Goal: Book appointment/travel/reservation

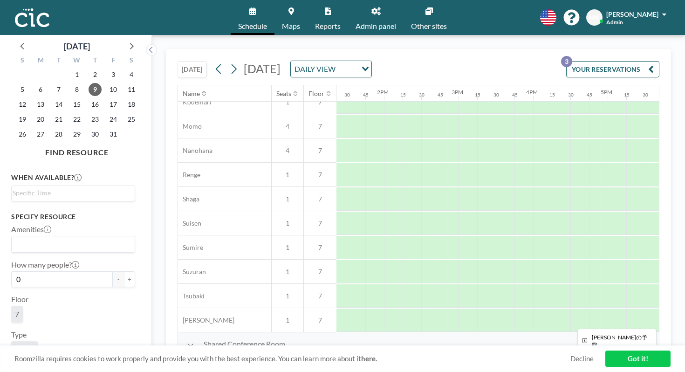
scroll to position [447, 986]
click at [214, 62] on icon at bounding box center [218, 69] width 9 height 14
click at [107, 84] on span "10" at bounding box center [113, 89] width 13 height 13
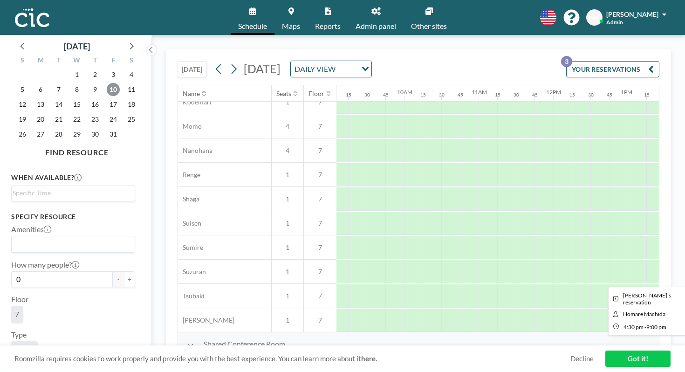
scroll to position [447, 648]
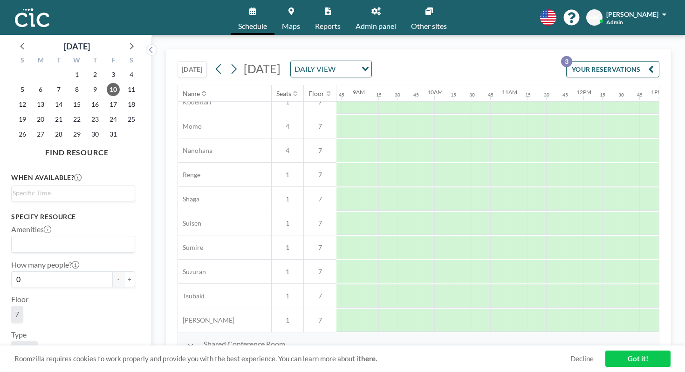
click at [177, 61] on button "[DATE]" at bounding box center [191, 69] width 29 height 16
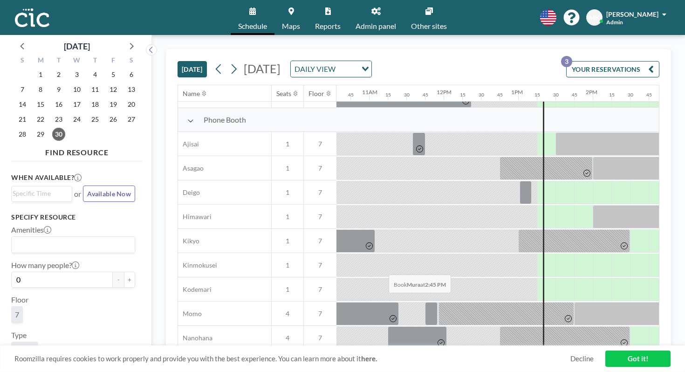
scroll to position [447, 787]
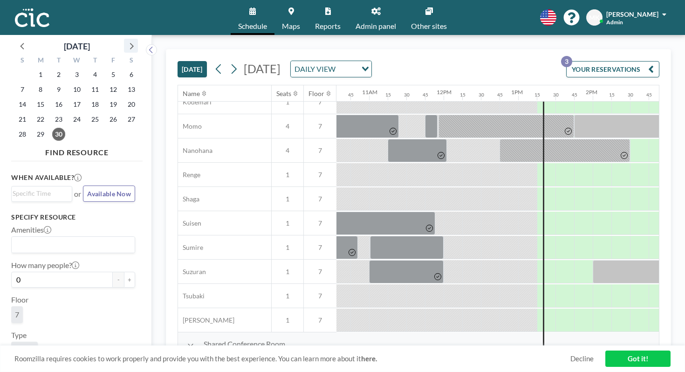
click at [125, 40] on icon at bounding box center [131, 46] width 12 height 12
click at [70, 83] on span "8" at bounding box center [76, 89] width 13 height 13
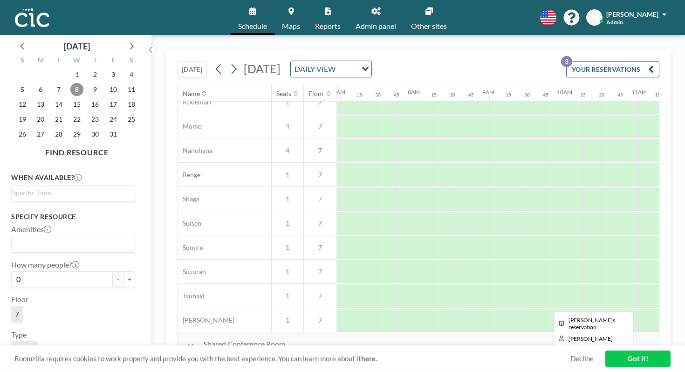
scroll to position [447, 513]
click at [226, 61] on button at bounding box center [233, 68] width 15 height 15
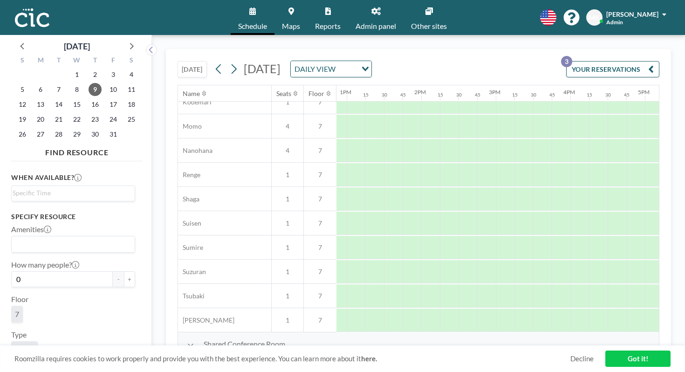
scroll to position [447, 960]
click at [232, 64] on icon at bounding box center [234, 69] width 5 height 10
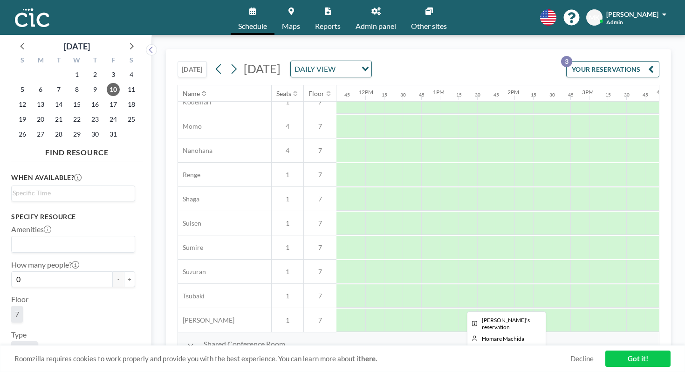
scroll to position [447, 810]
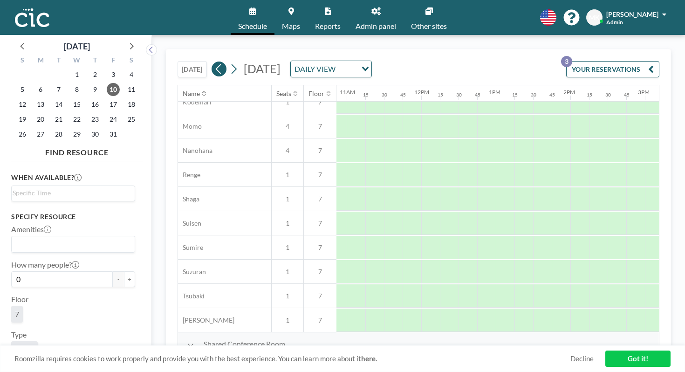
click at [214, 62] on icon at bounding box center [218, 69] width 9 height 14
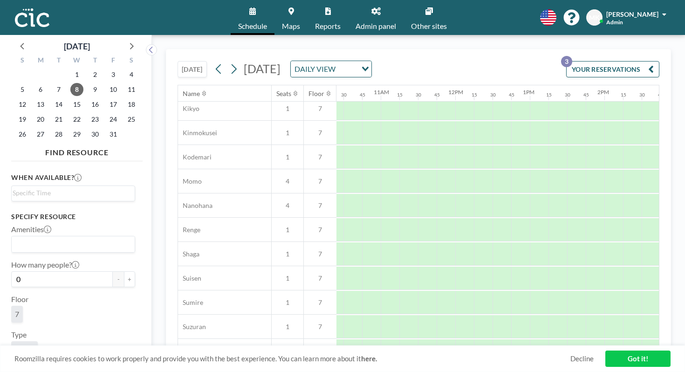
scroll to position [447, 776]
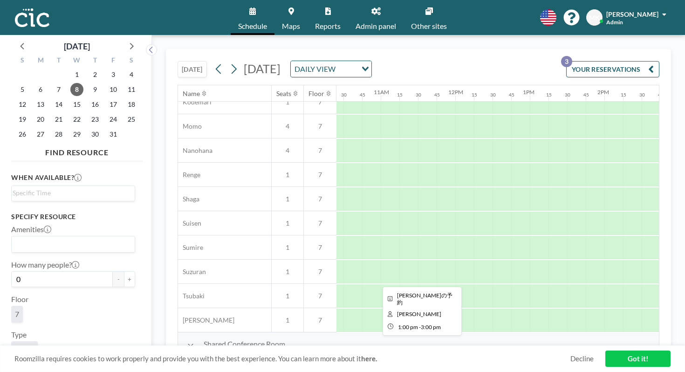
click at [530, 356] on div at bounding box center [604, 367] width 149 height 23
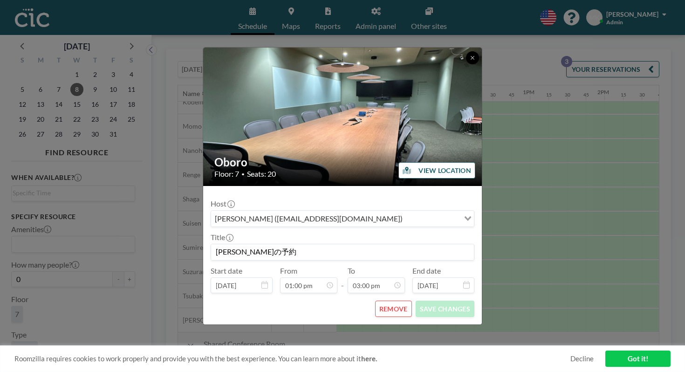
click at [470, 61] on icon at bounding box center [473, 58] width 6 height 6
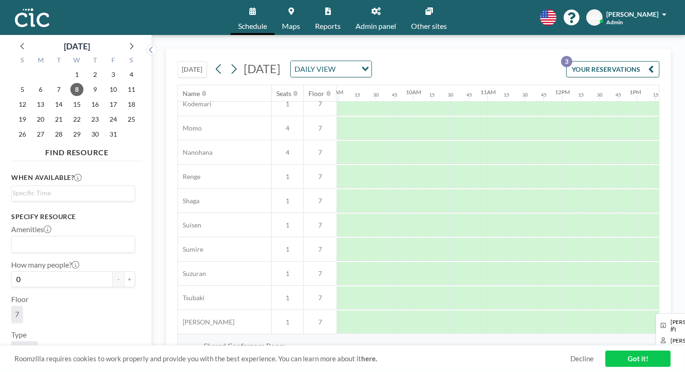
scroll to position [445, 690]
click at [229, 62] on icon at bounding box center [233, 69] width 9 height 14
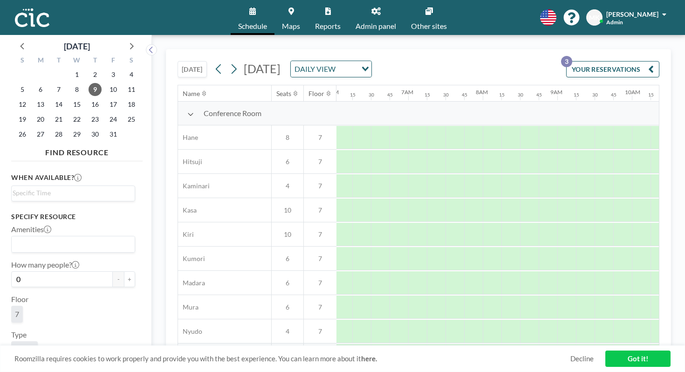
scroll to position [0, 469]
